Goal: Task Accomplishment & Management: Manage account settings

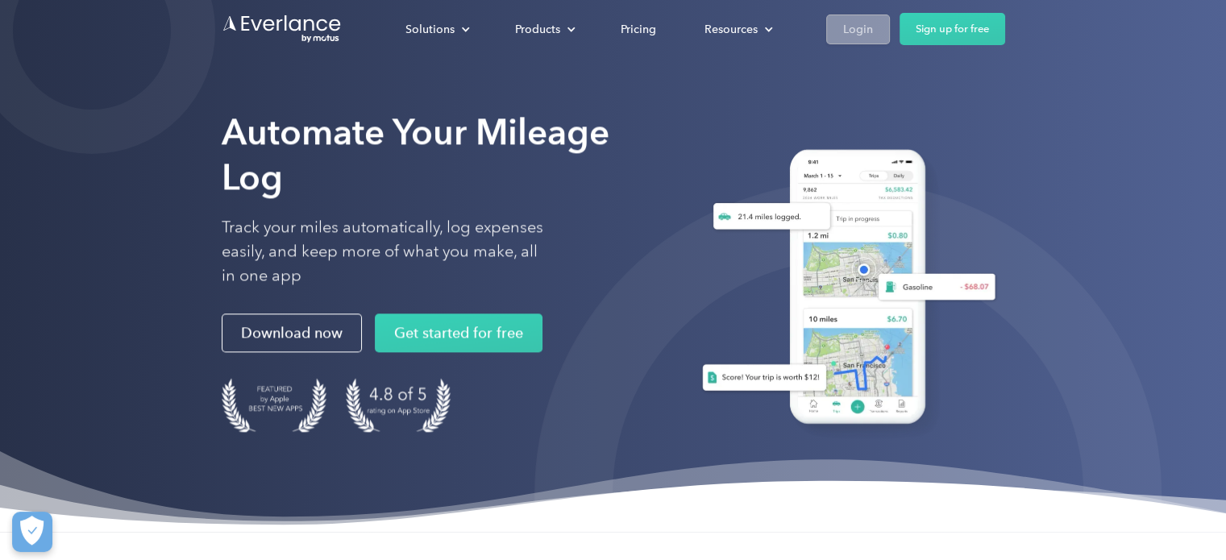
click at [858, 28] on div "Login" at bounding box center [858, 29] width 30 height 20
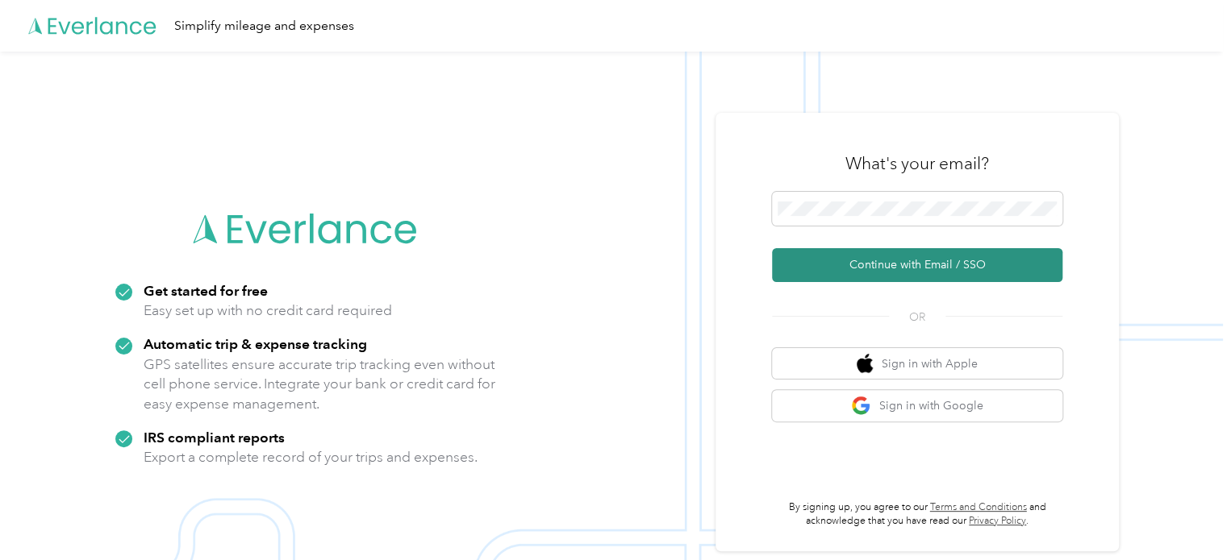
click at [872, 280] on button "Continue with Email / SSO" at bounding box center [917, 265] width 290 height 34
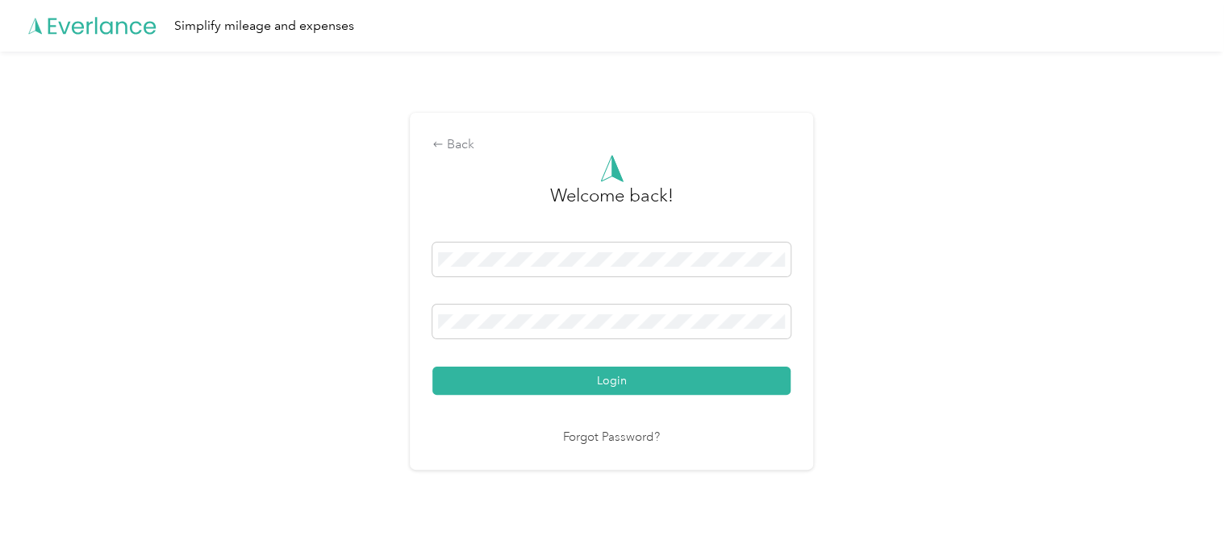
click at [432, 367] on button "Login" at bounding box center [611, 381] width 358 height 28
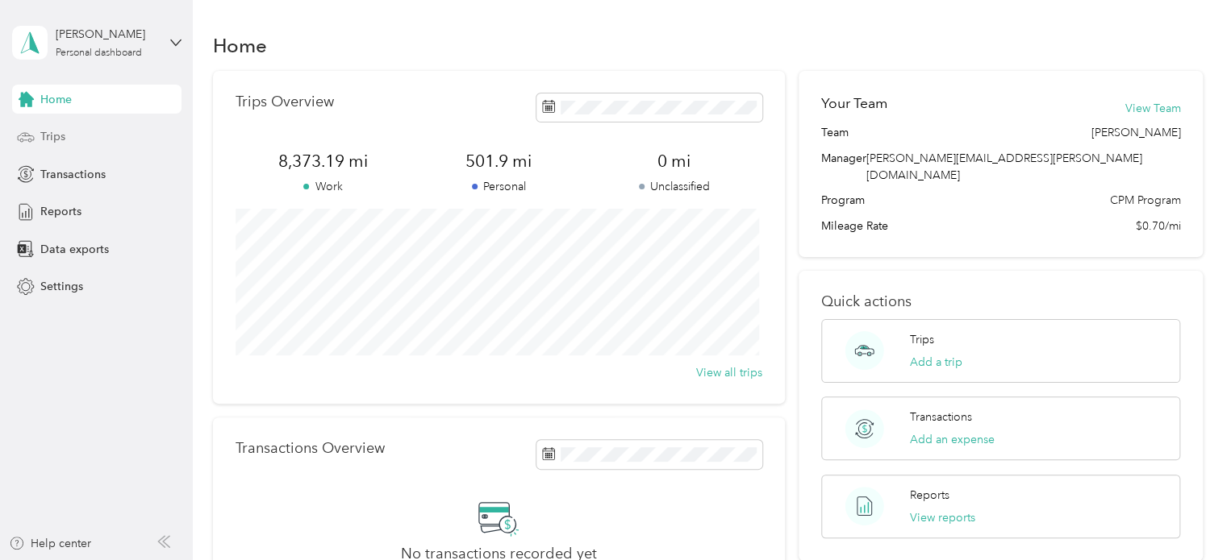
click at [56, 136] on span "Trips" at bounding box center [52, 136] width 25 height 17
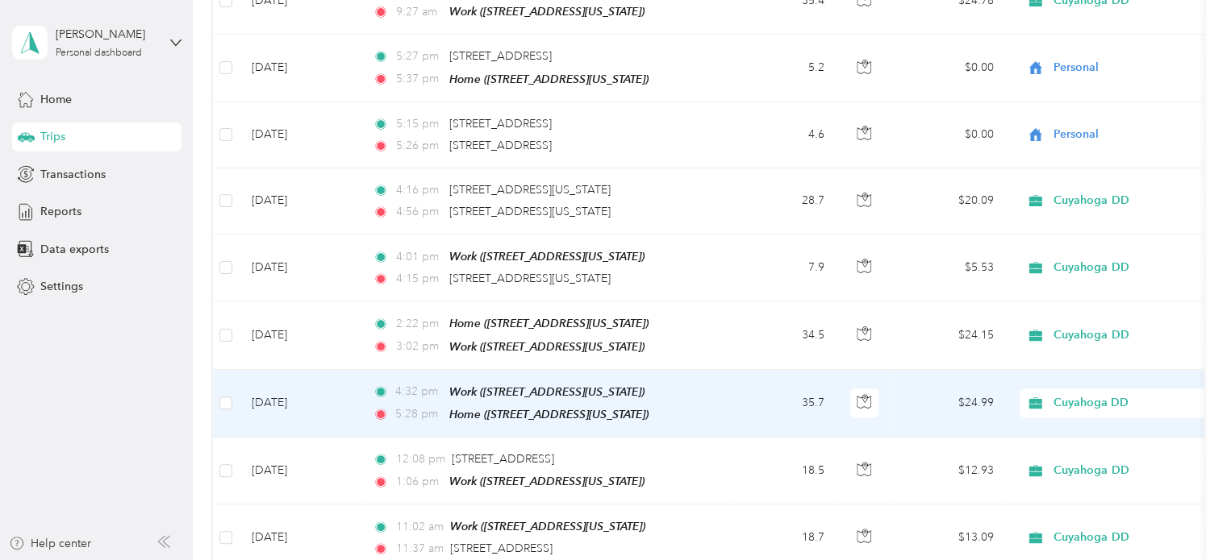
scroll to position [303, 0]
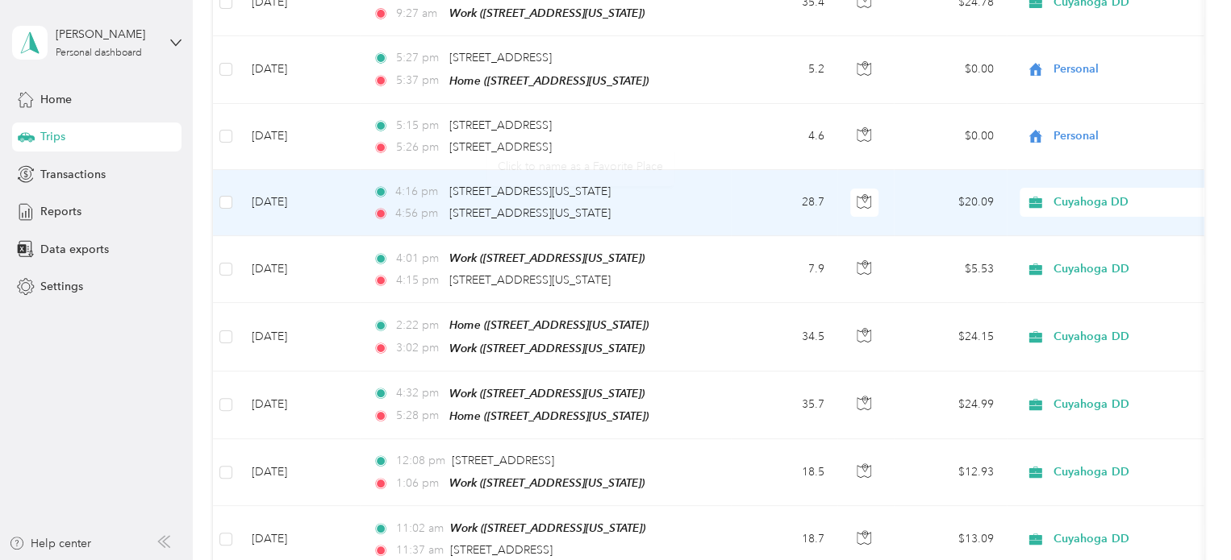
click at [748, 214] on td "28.7" at bounding box center [784, 203] width 106 height 66
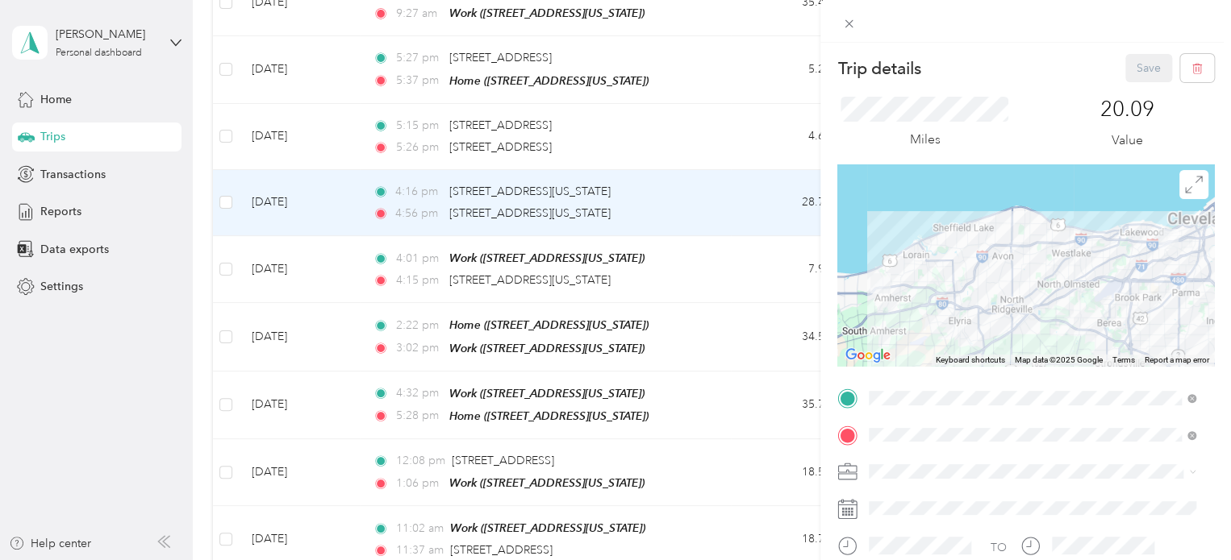
click at [961, 271] on div "Home [STREET_ADDRESS][US_STATE]" at bounding box center [979, 254] width 161 height 34
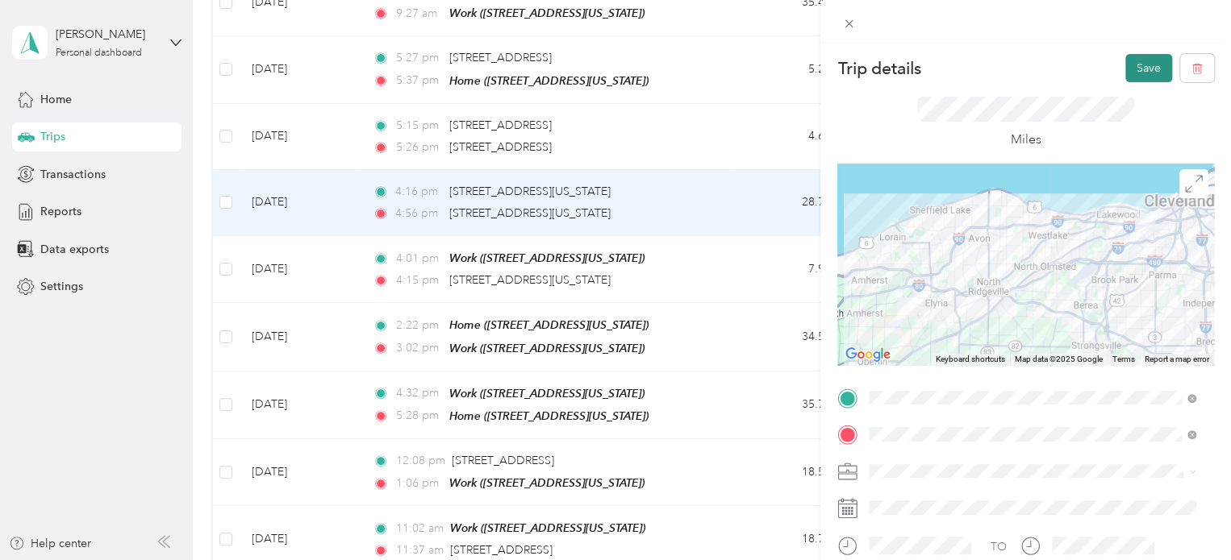
click at [1131, 74] on button "Save" at bounding box center [1148, 68] width 47 height 28
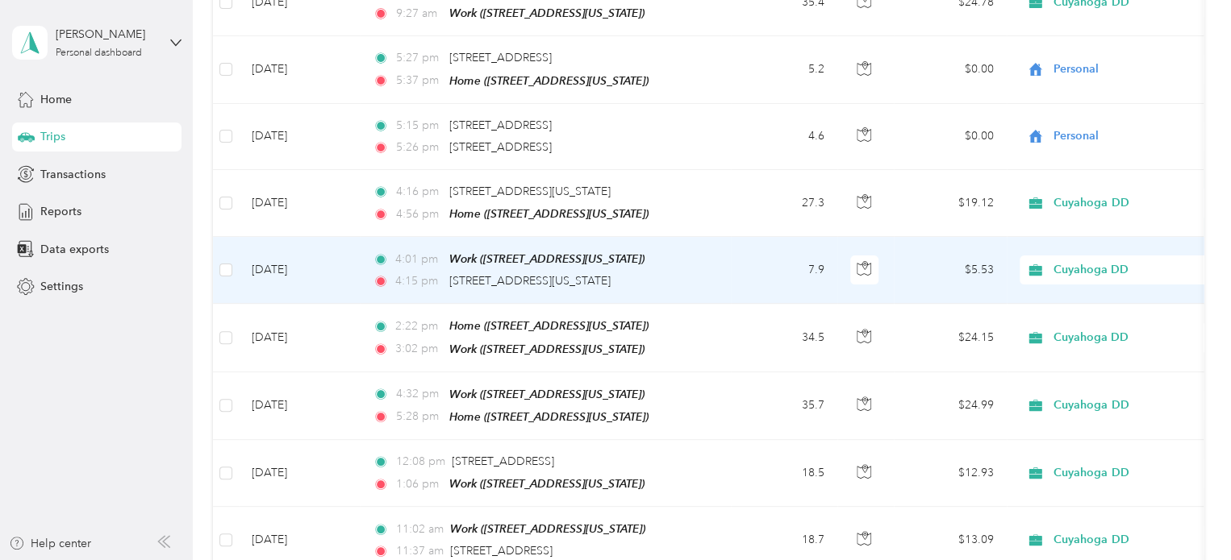
click at [720, 268] on td "4:01 pm Work ([STREET_ADDRESS][US_STATE]) 4:15 pm [STREET_ADDRESS][US_STATE]" at bounding box center [545, 270] width 371 height 67
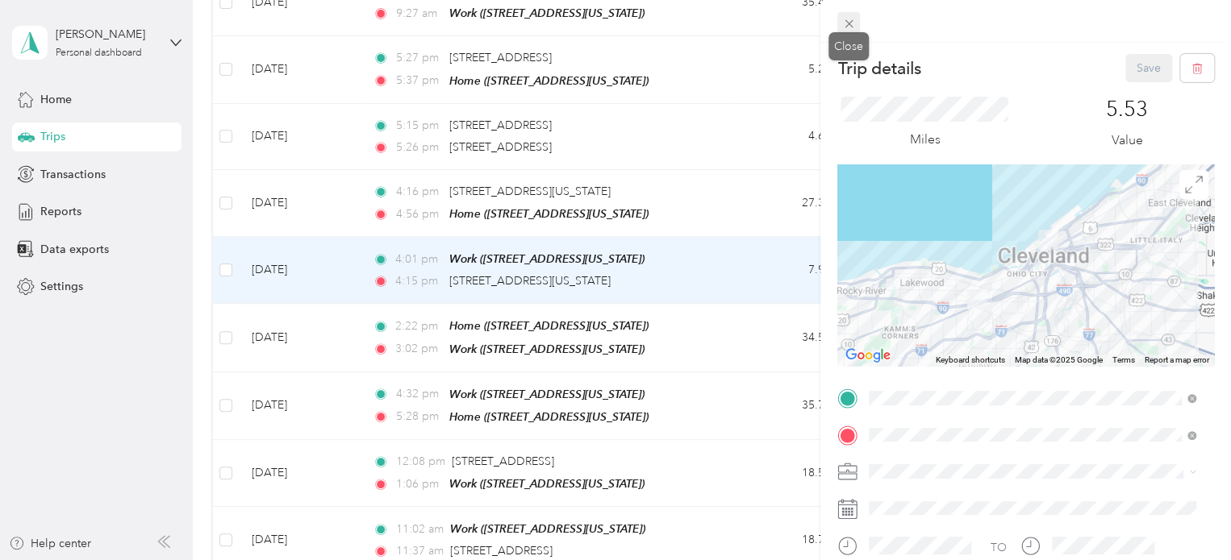
click at [848, 25] on icon at bounding box center [848, 24] width 8 height 8
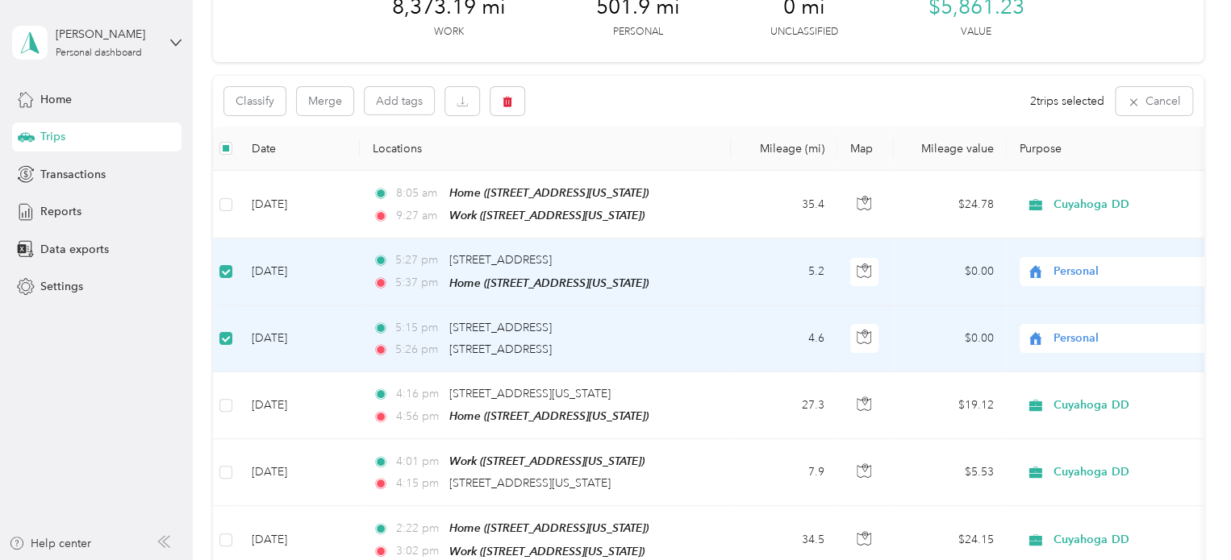
scroll to position [96, 0]
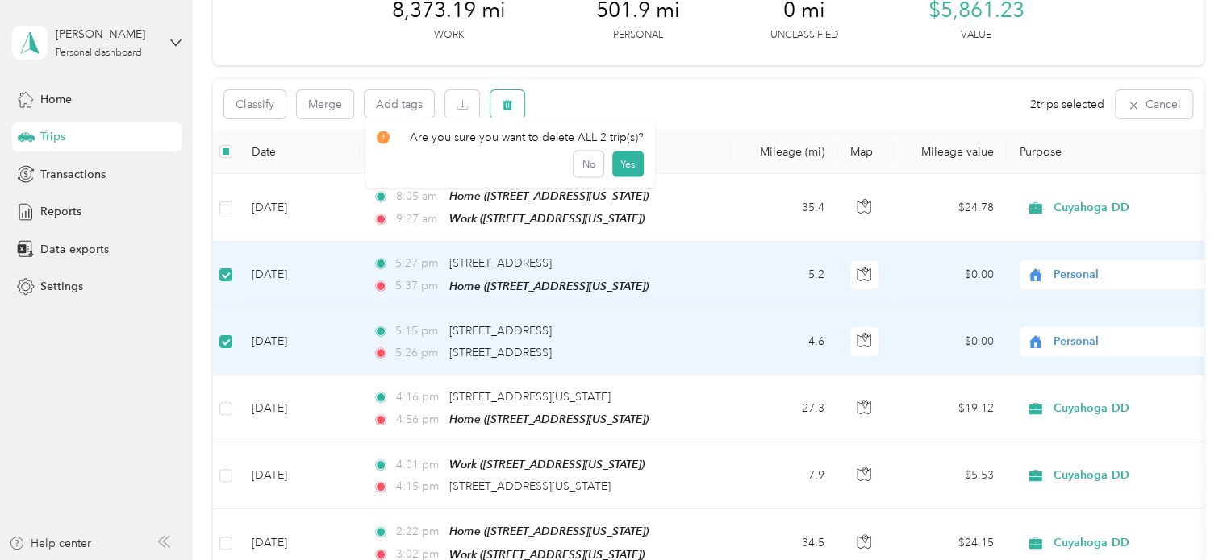
click at [496, 105] on button "button" at bounding box center [507, 104] width 34 height 28
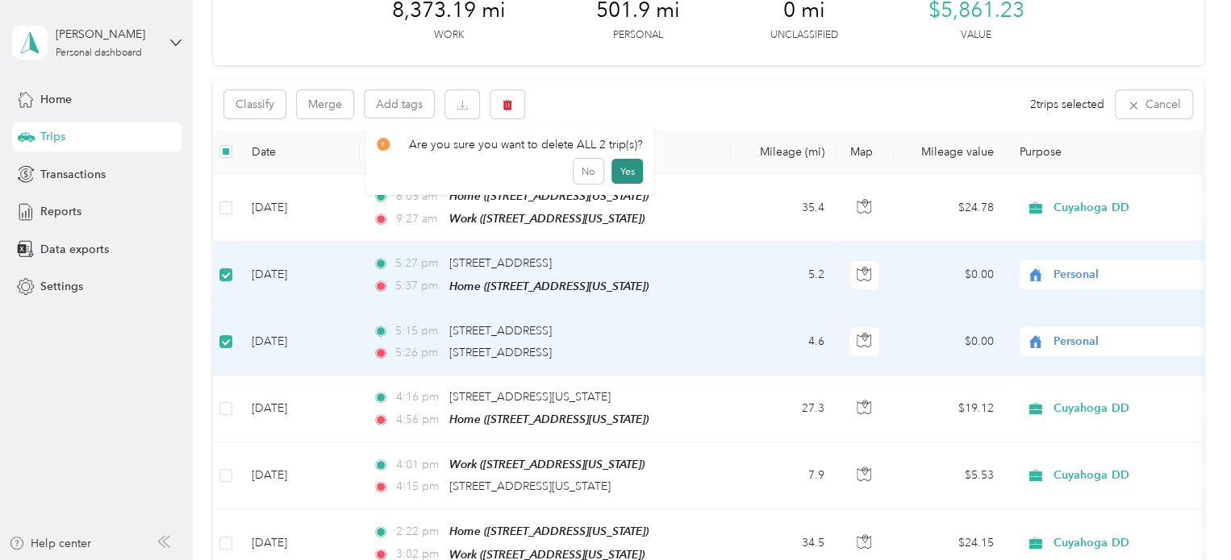
click at [633, 169] on button "Yes" at bounding box center [626, 172] width 31 height 26
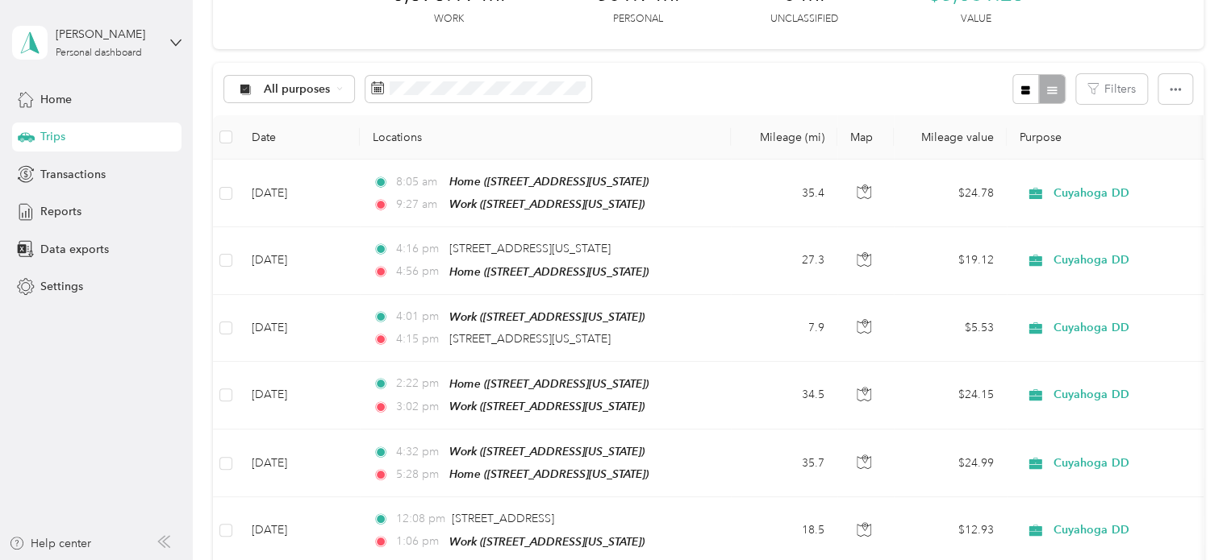
scroll to position [0, 0]
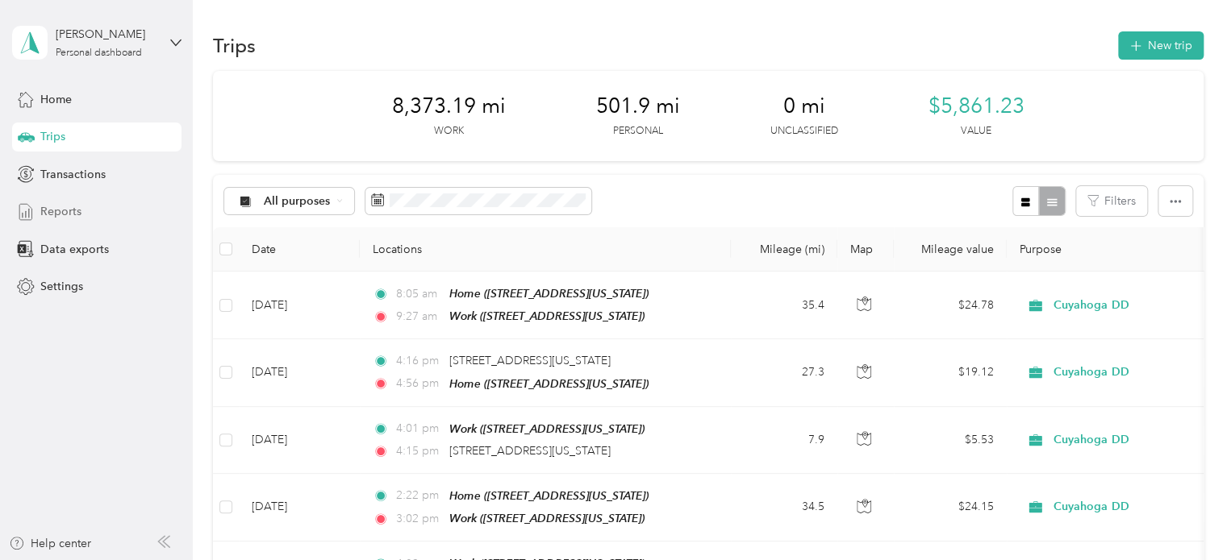
click at [77, 210] on span "Reports" at bounding box center [60, 211] width 41 height 17
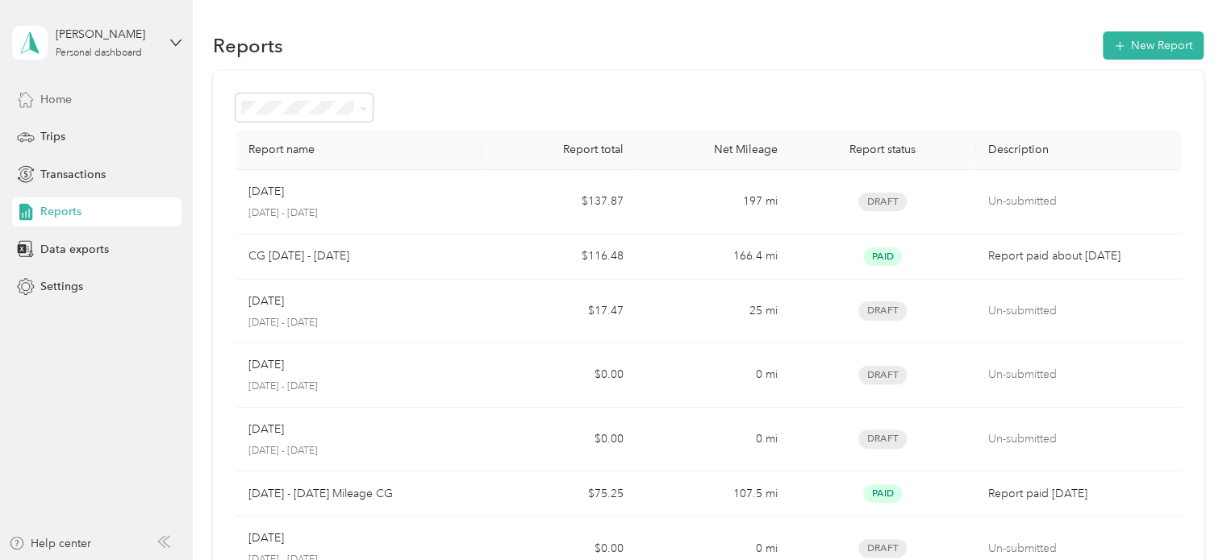
click at [86, 106] on div "Home" at bounding box center [96, 99] width 169 height 29
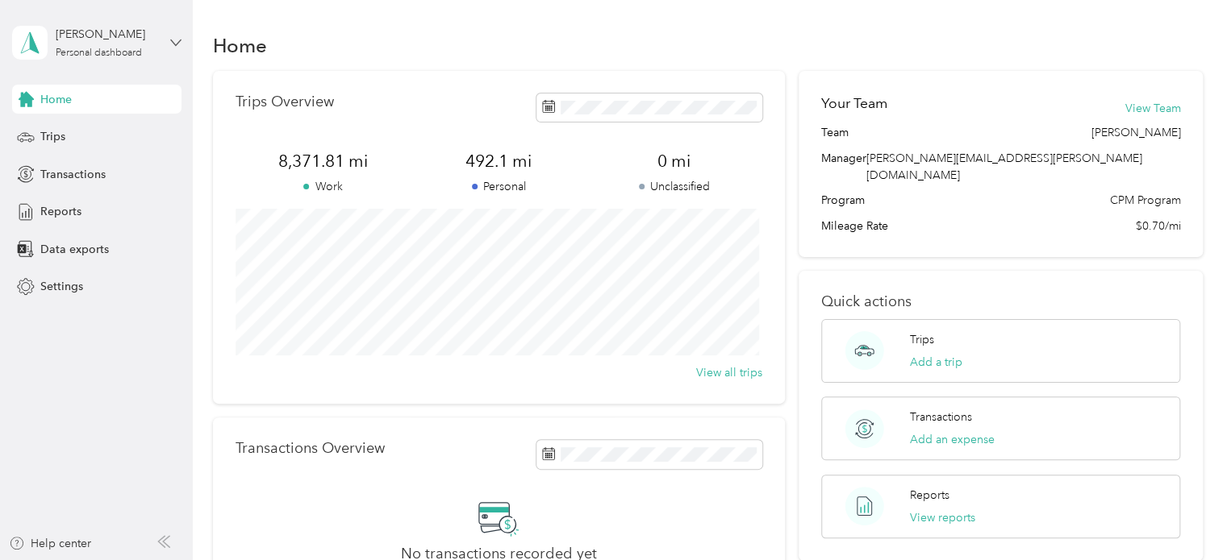
click at [175, 45] on icon at bounding box center [175, 43] width 10 height 6
click at [78, 140] on div "You’re signed in as [PERSON_NAME][EMAIL_ADDRESS][PERSON_NAME][DOMAIN_NAME] Log …" at bounding box center [273, 112] width 522 height 91
click at [178, 37] on icon at bounding box center [175, 42] width 11 height 11
click at [26, 135] on div "Log out" at bounding box center [272, 130] width 499 height 28
